Goal: Browse casually: Explore the website without a specific task or goal

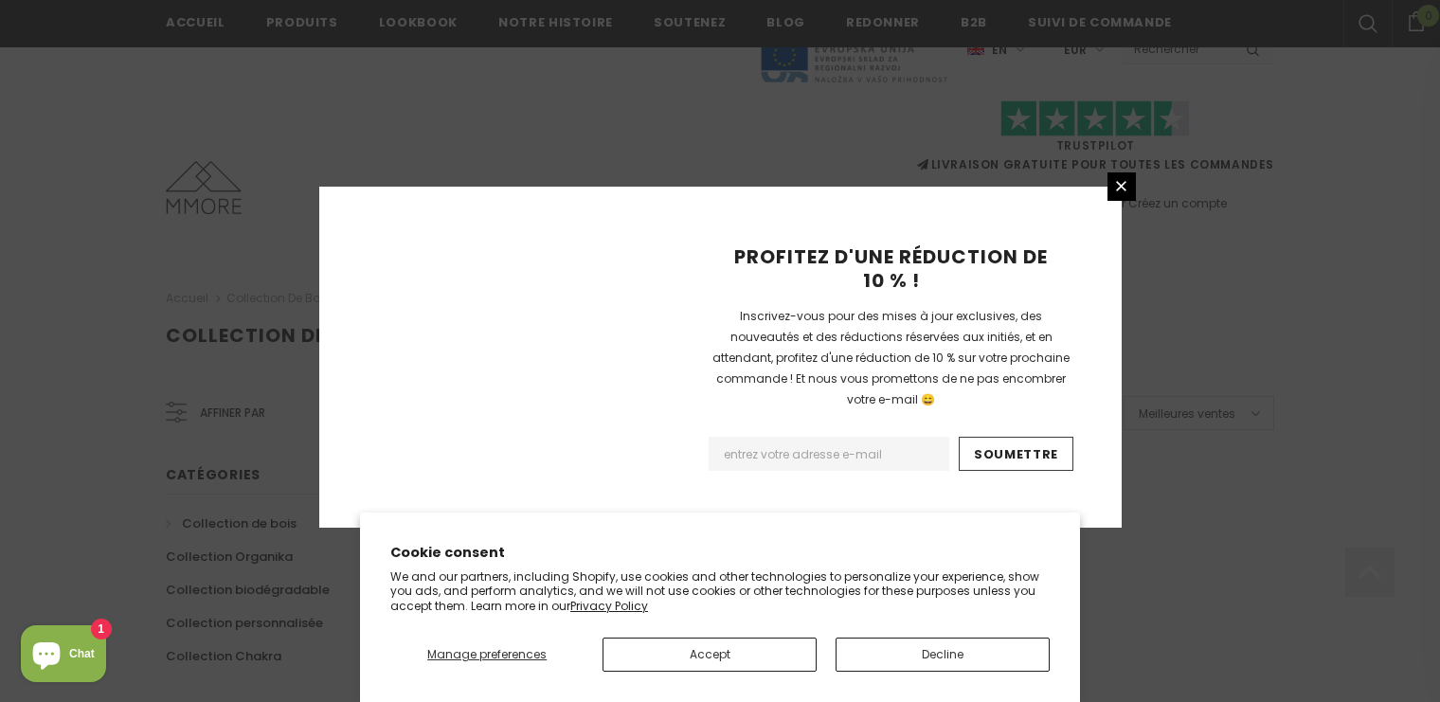
scroll to position [1285, 0]
